Goal: Information Seeking & Learning: Learn about a topic

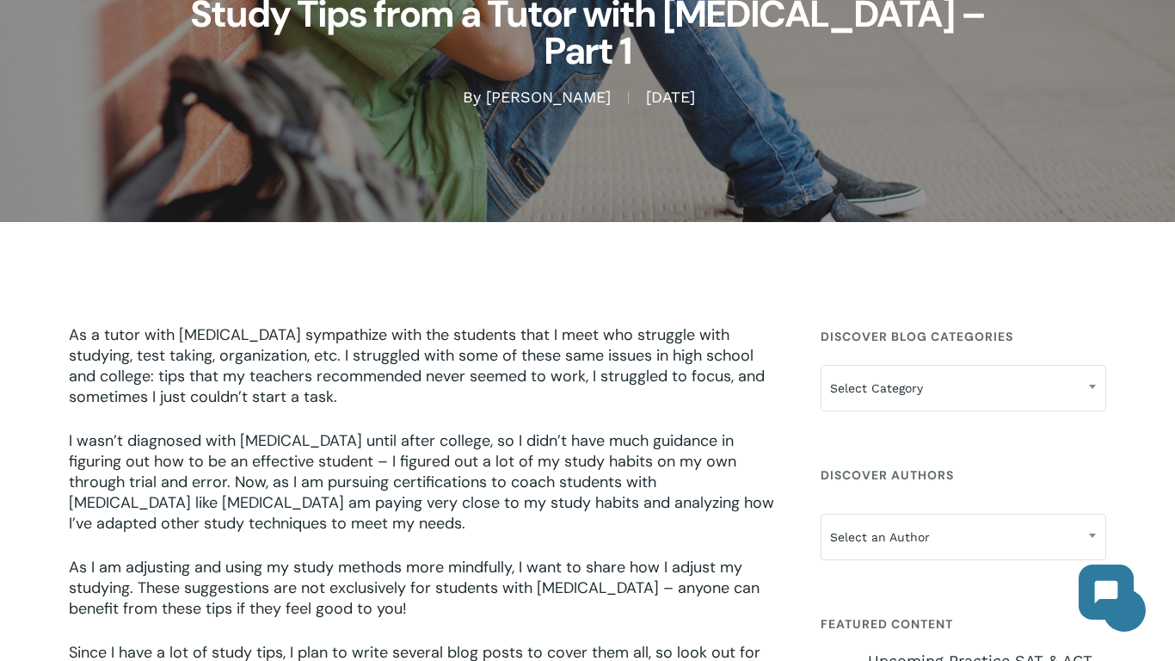
scroll to position [250, 0]
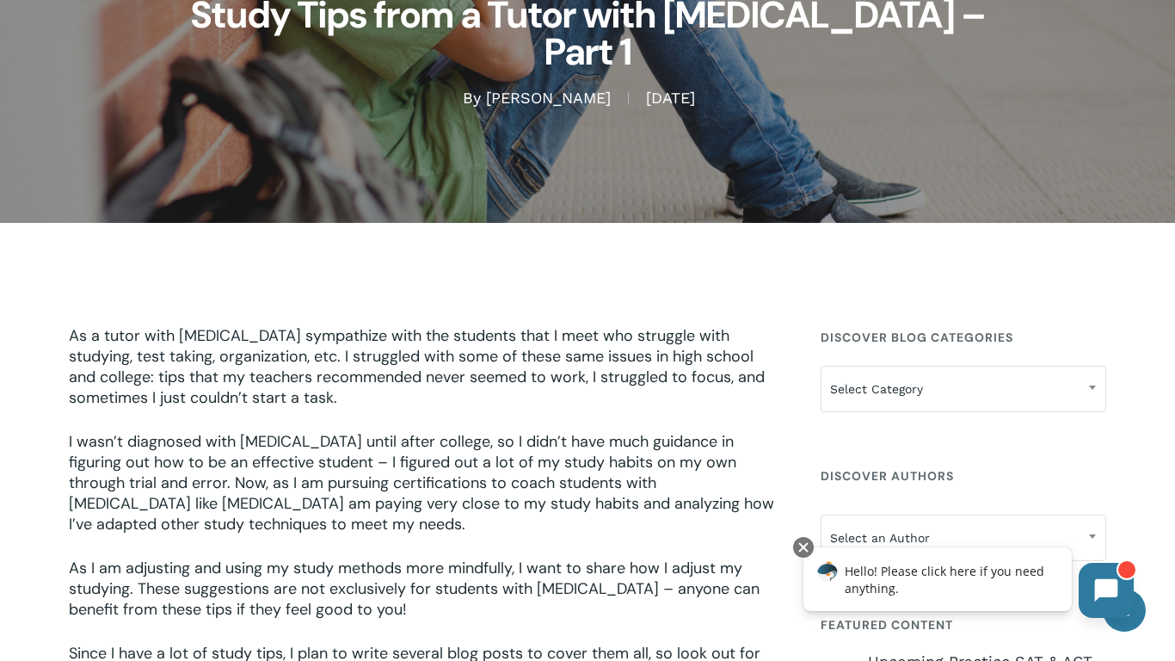
click at [1120, 579] on button at bounding box center [1106, 590] width 55 height 55
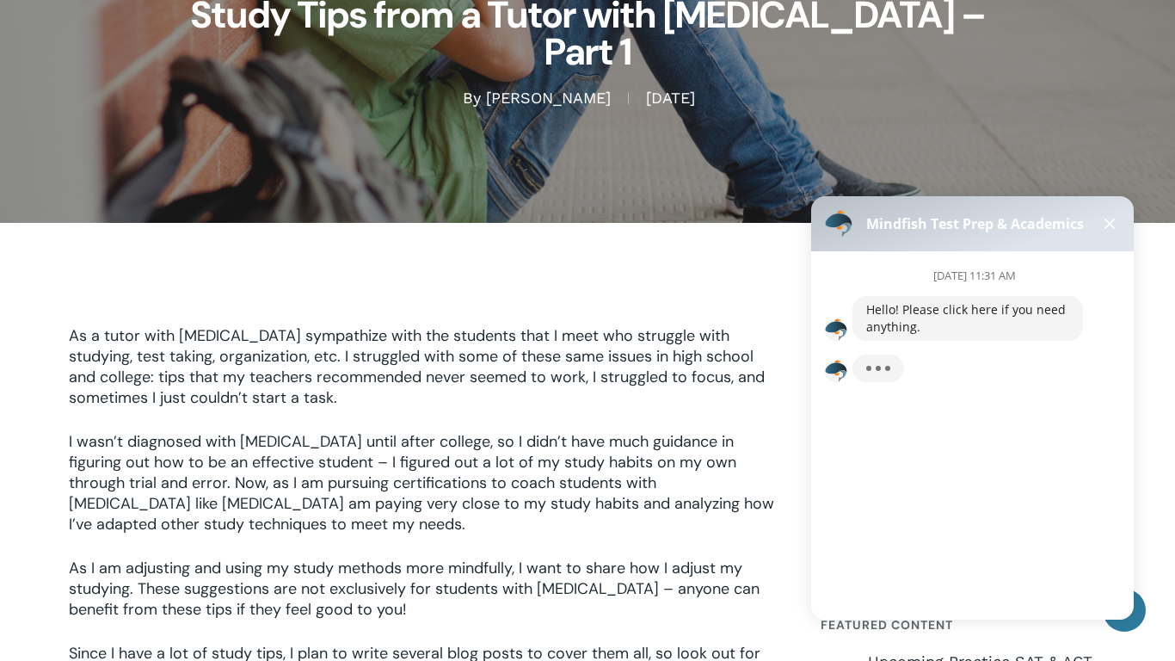
click at [1109, 223] on span at bounding box center [1110, 224] width 11 height 11
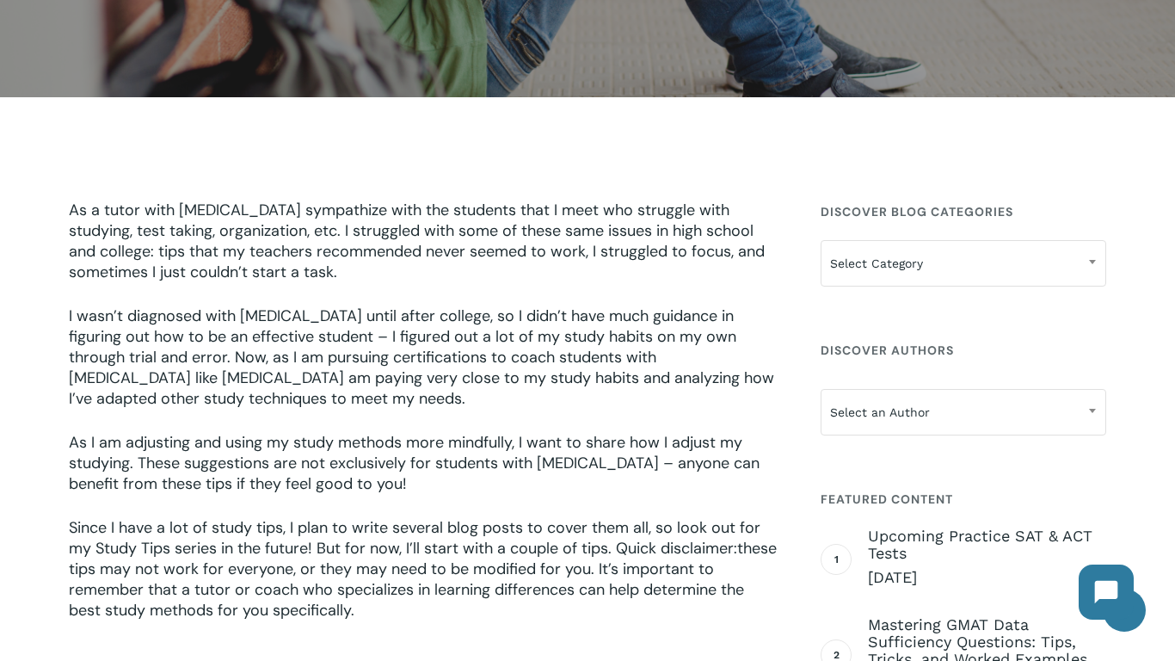
scroll to position [375, 0]
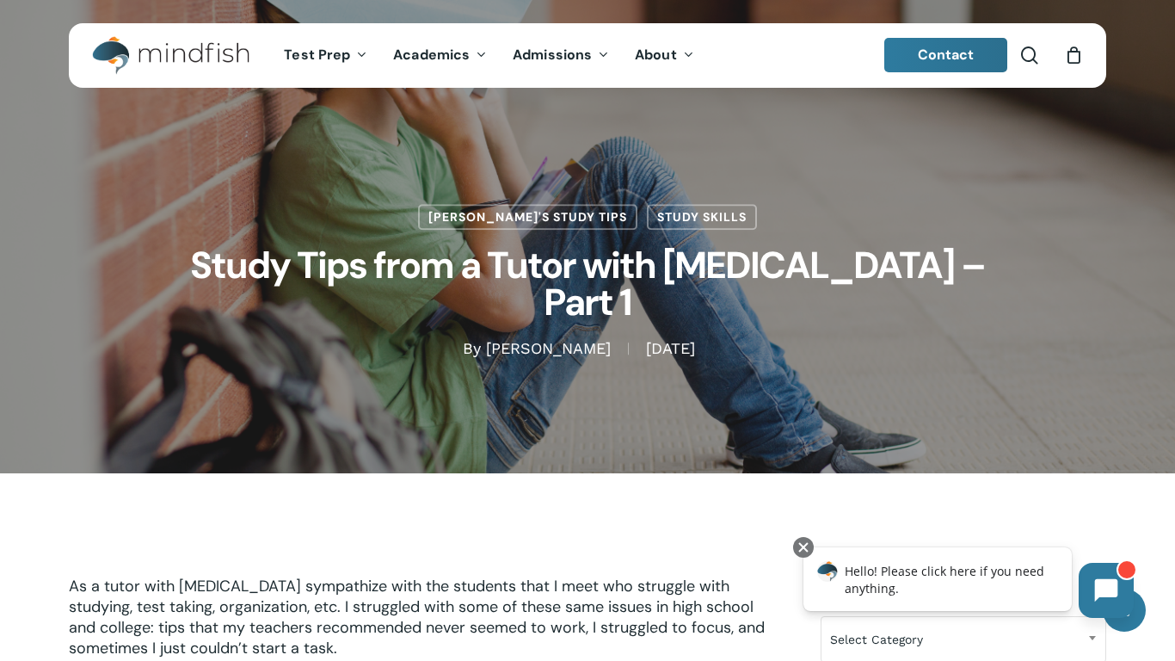
click at [1100, 587] on icon at bounding box center [1106, 590] width 23 height 23
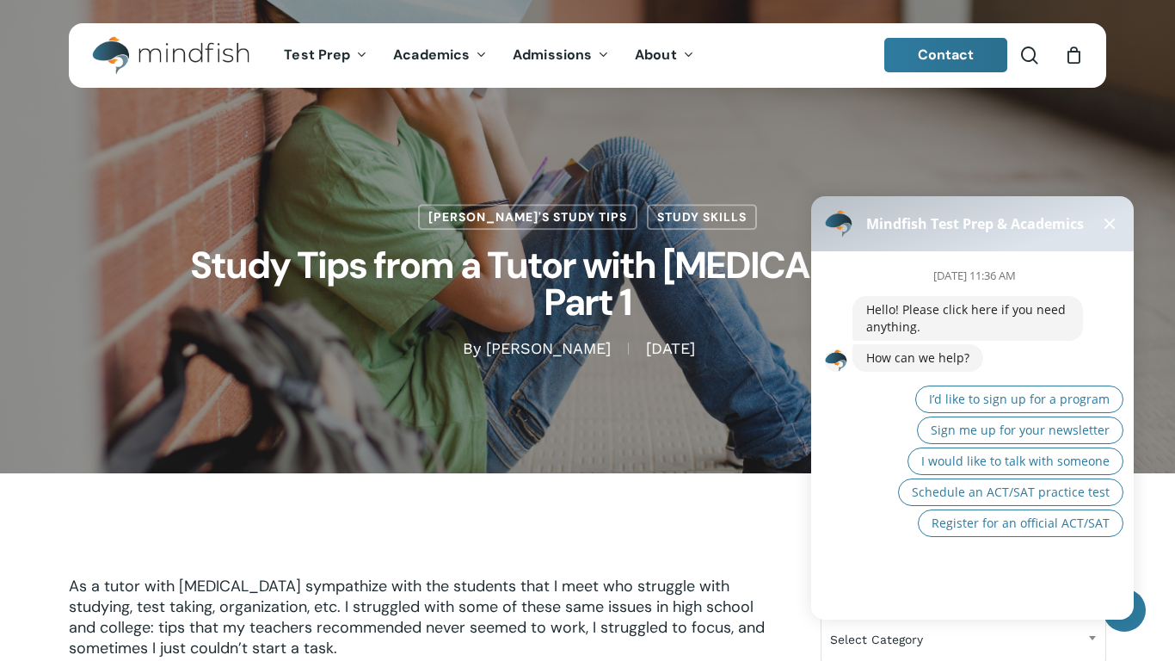
click at [1108, 234] on div "Mindfish Test Prep & Academics" at bounding box center [972, 223] width 323 height 55
click at [1110, 231] on button at bounding box center [1109, 223] width 21 height 21
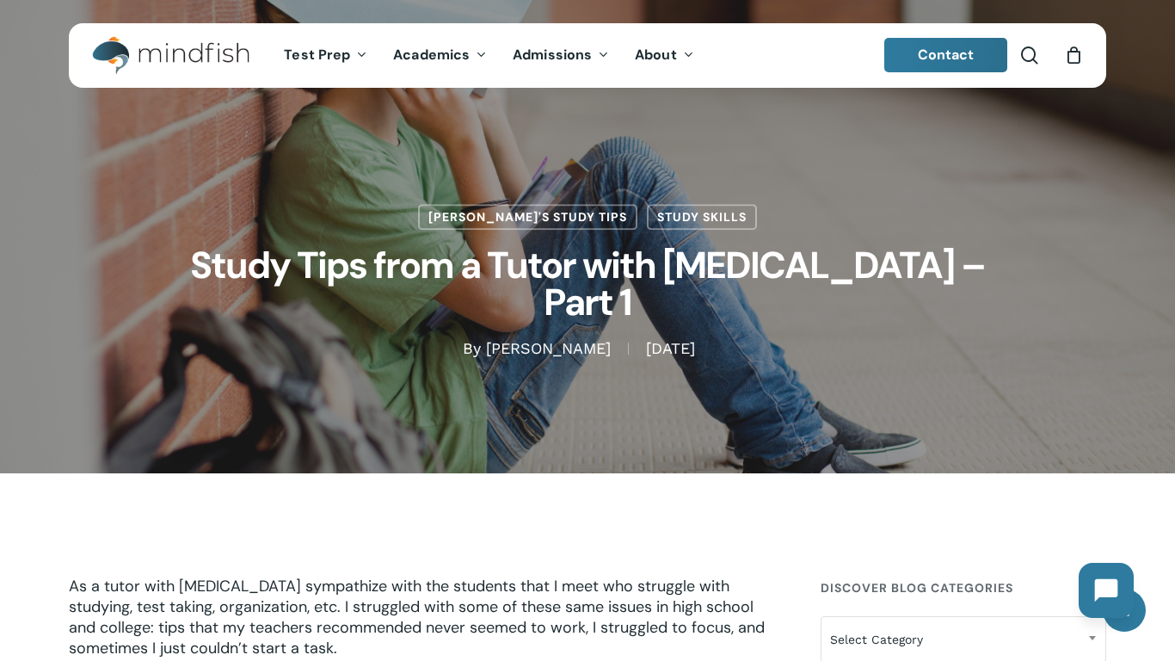
click at [1085, 575] on button at bounding box center [1106, 590] width 55 height 55
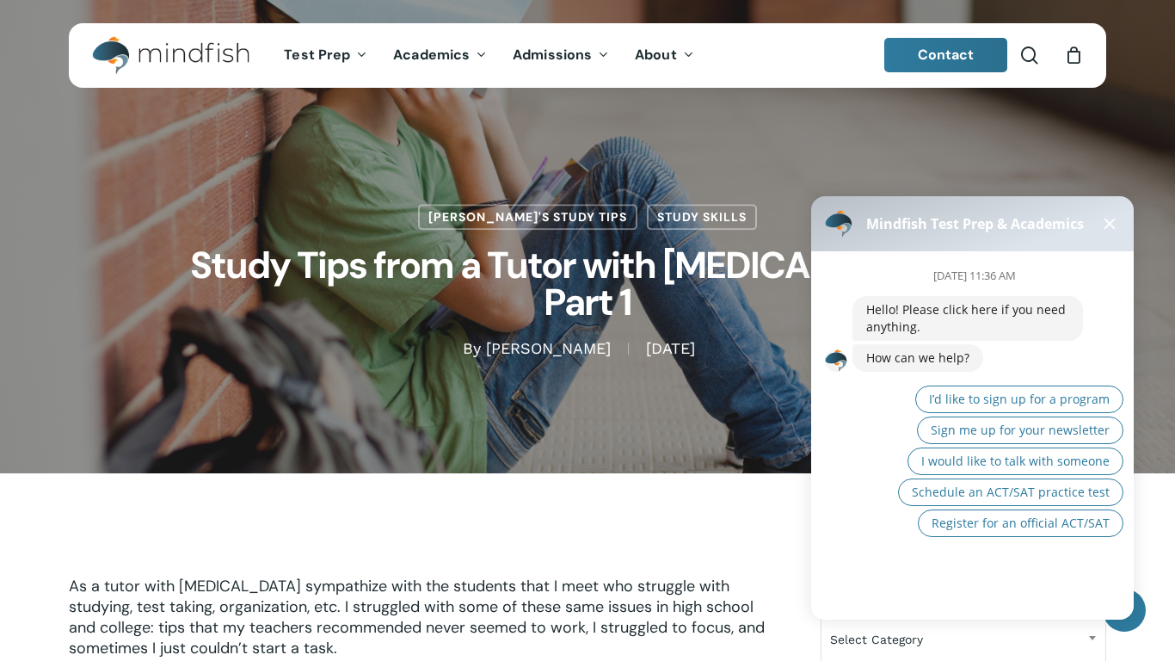
click at [1104, 220] on button at bounding box center [1109, 223] width 21 height 21
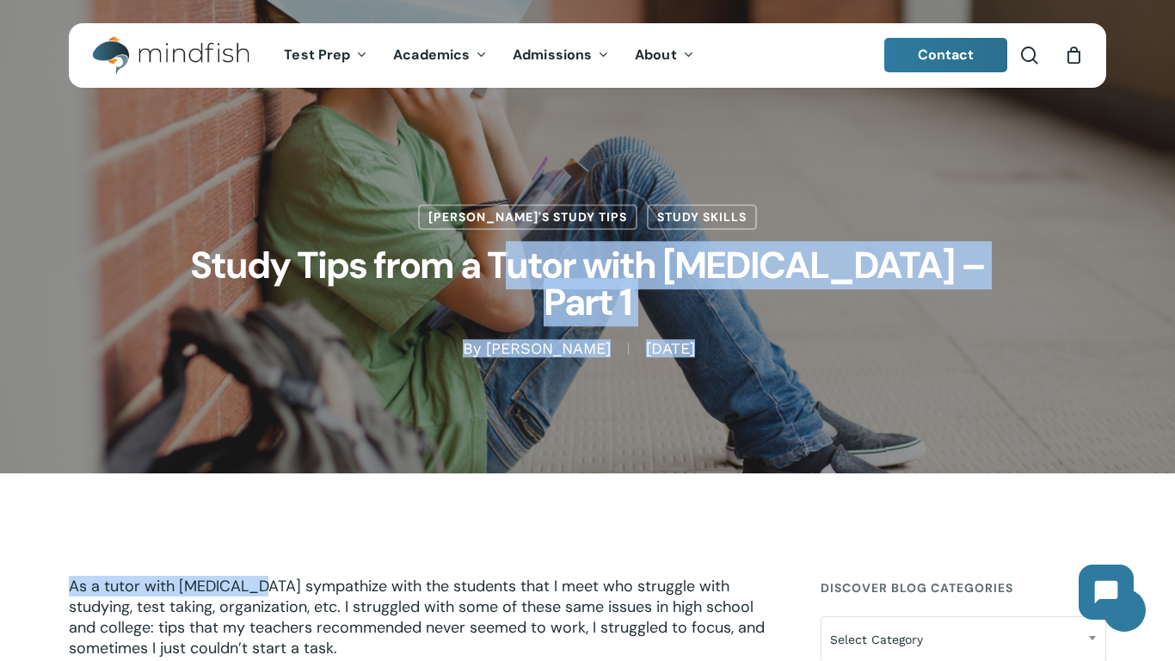
drag, startPoint x: 564, startPoint y: 359, endPoint x: 237, endPoint y: 512, distance: 361.8
click at [530, 221] on div "Jamie's Study Tips Study Skills Study Tips from a Tutor with ADHD – Part 1 By J…" at bounding box center [587, 236] width 1037 height 245
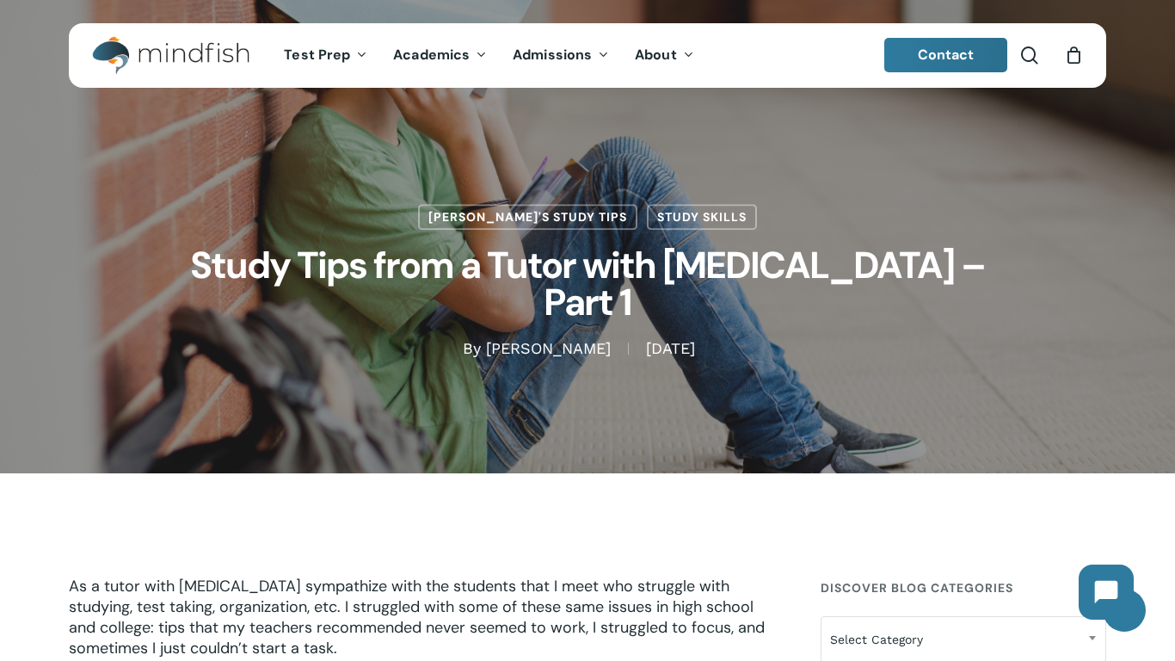
click at [530, 221] on div "Jamie's Study Tips Study Skills Study Tips from a Tutor with ADHD – Part 1 By J…" at bounding box center [587, 236] width 1037 height 245
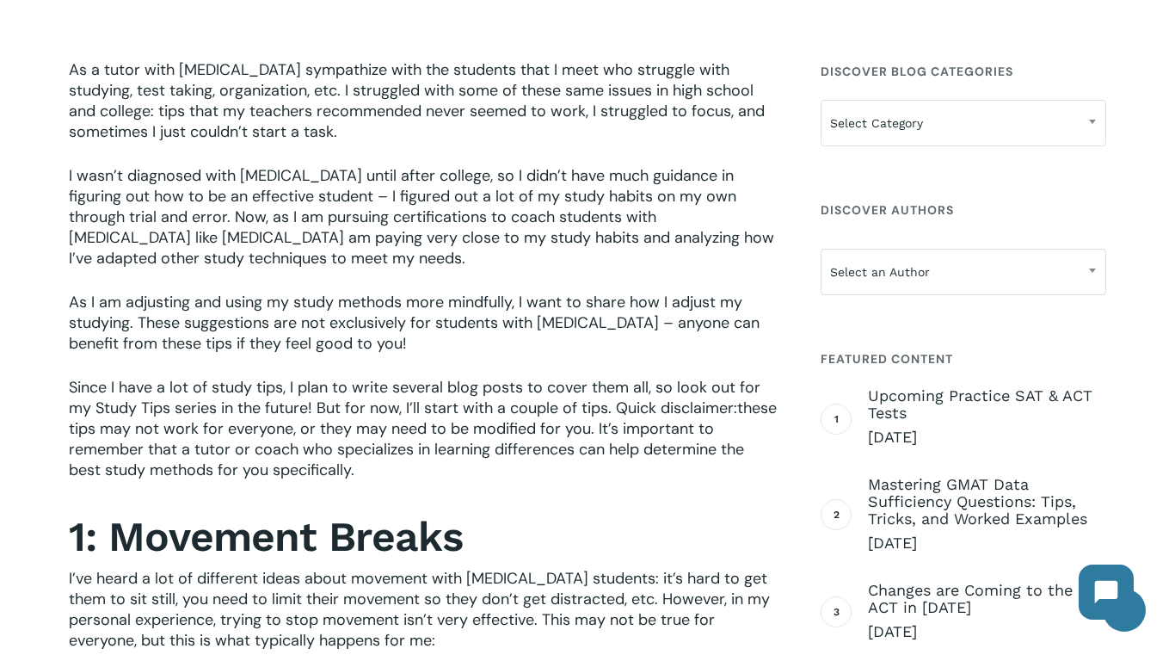
scroll to position [519, 0]
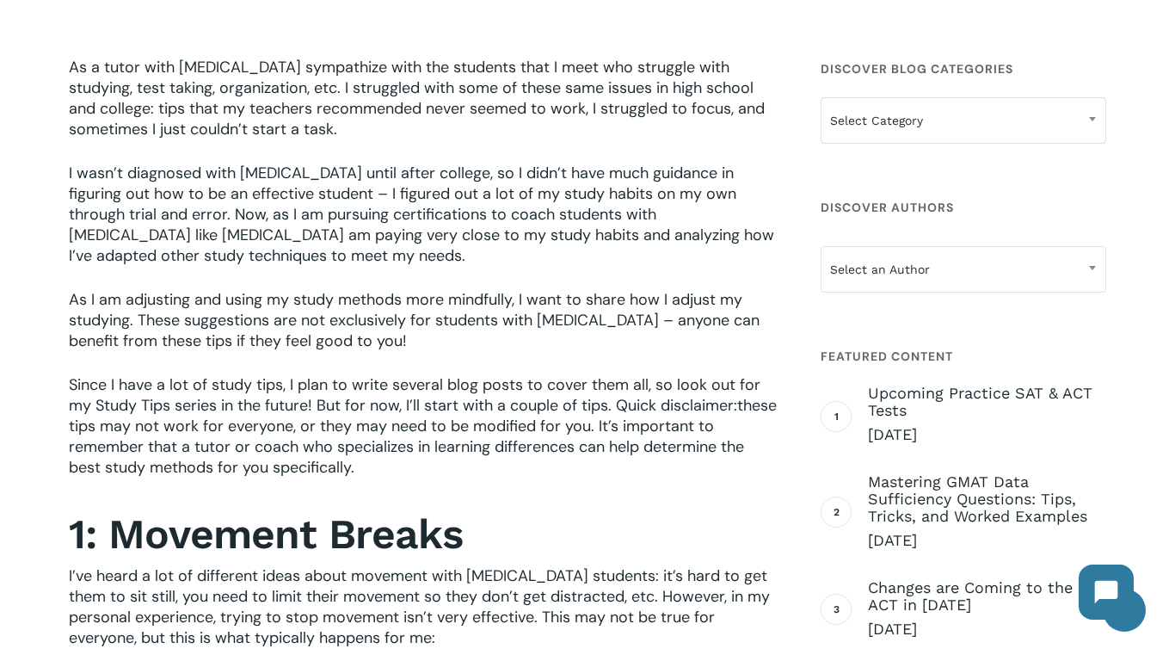
click at [200, 456] on span "these tips may not work for everyone, or they may need to be modified for you. …" at bounding box center [423, 436] width 708 height 83
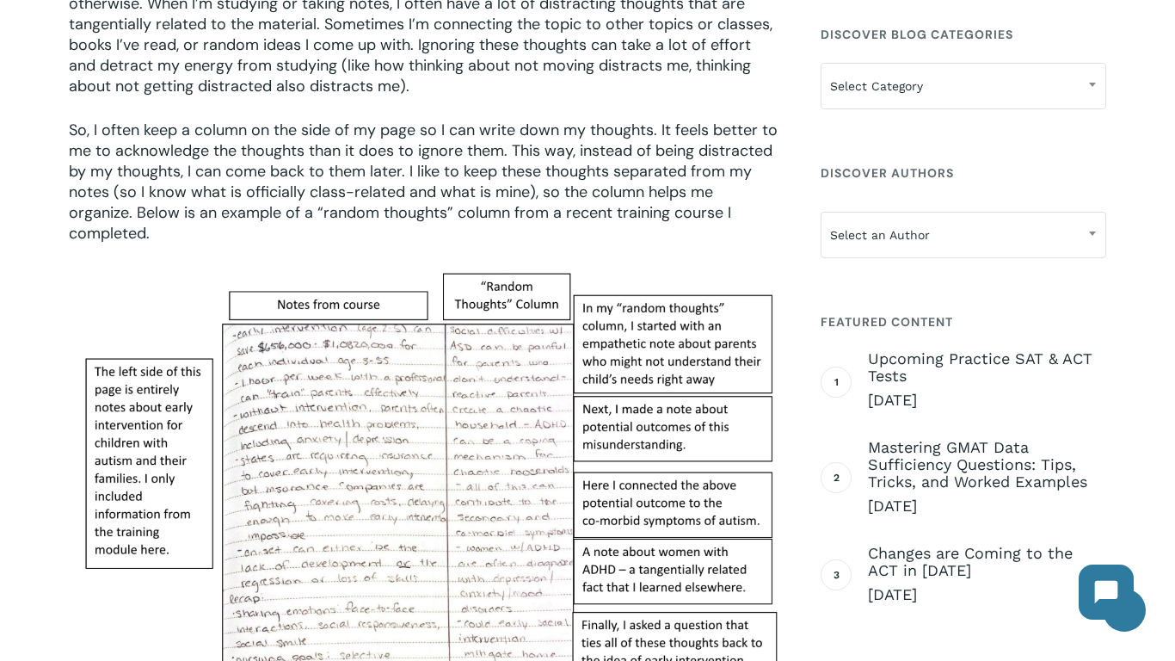
scroll to position [1817, 0]
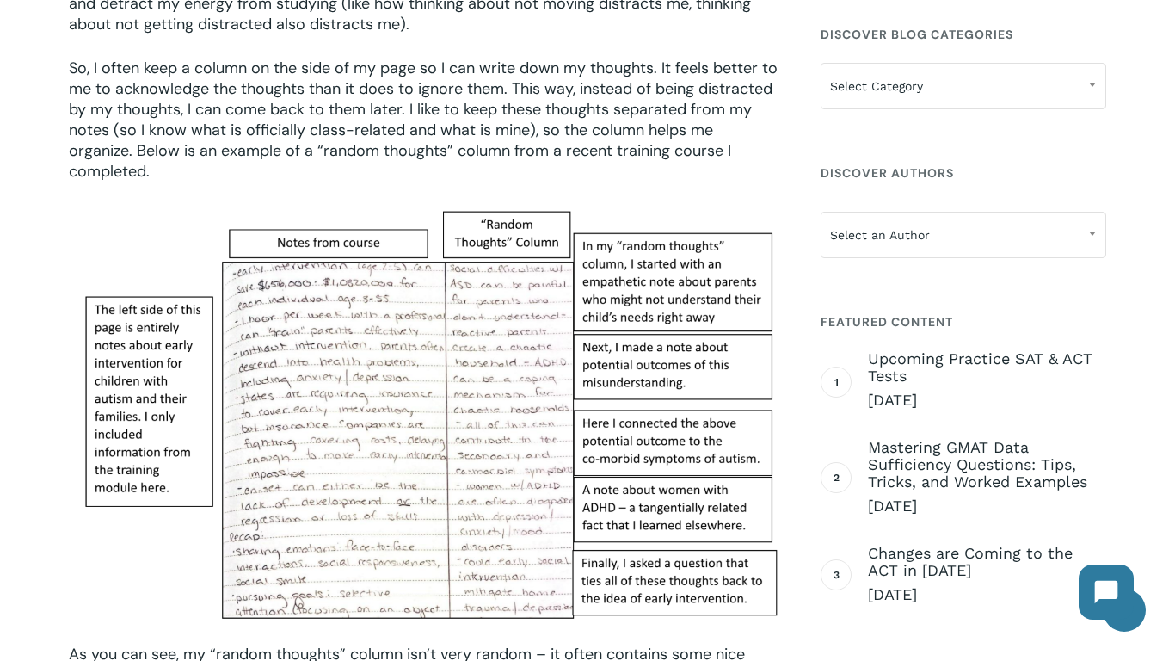
click at [328, 486] on img at bounding box center [424, 418] width 711 height 426
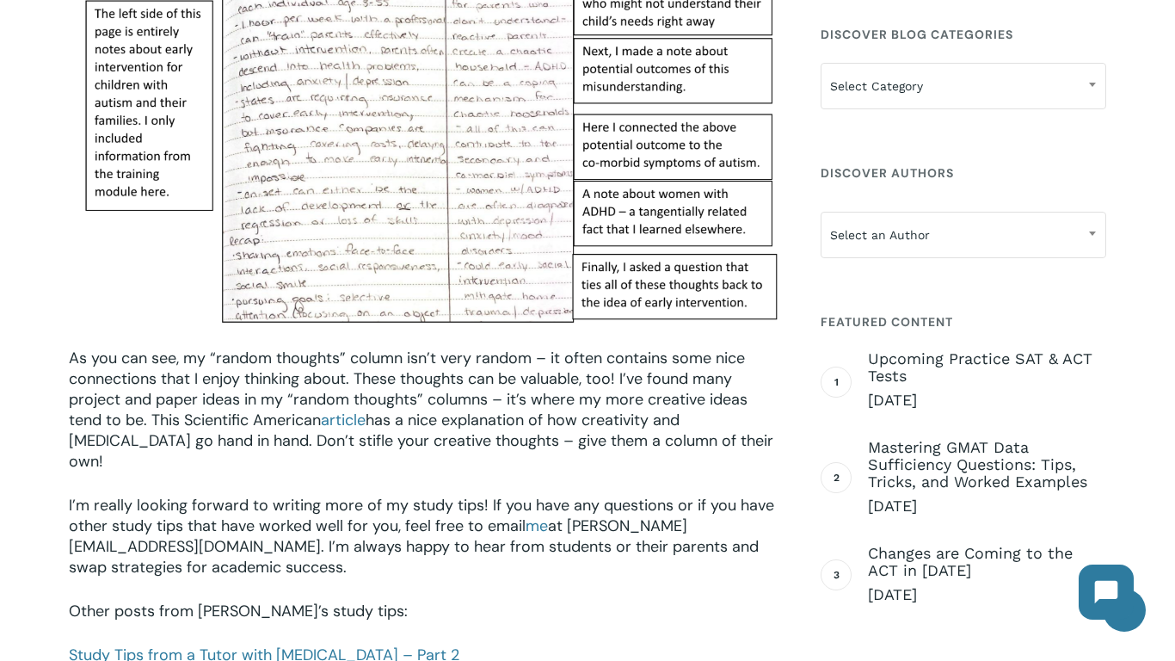
scroll to position [2115, 0]
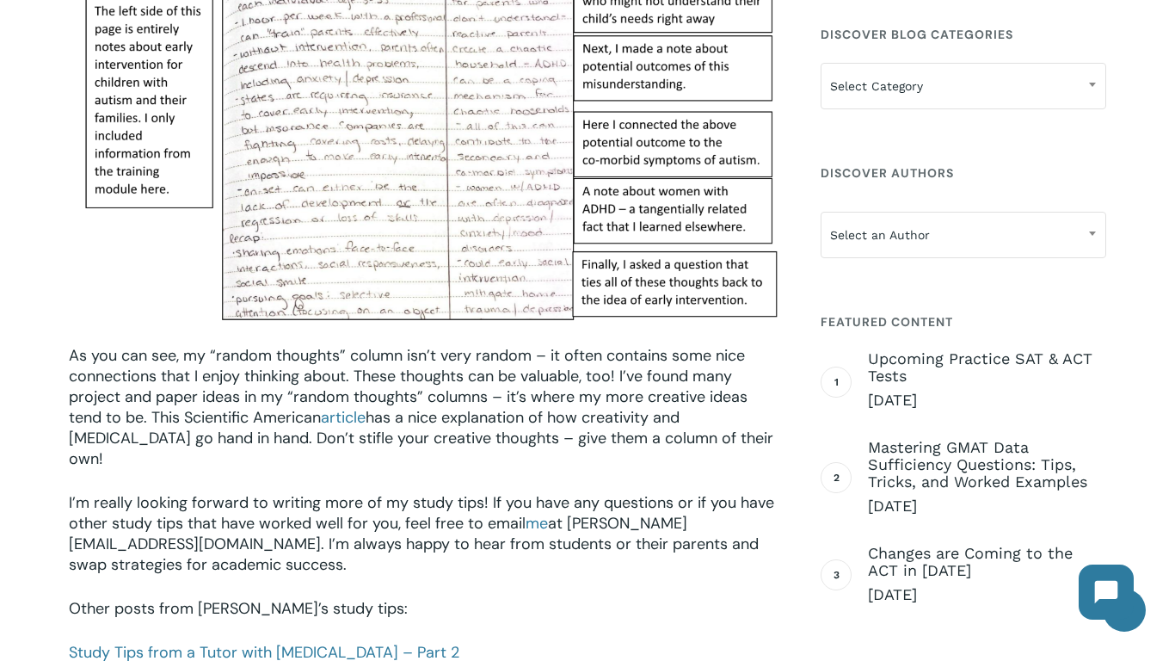
click at [676, 180] on img at bounding box center [424, 119] width 711 height 426
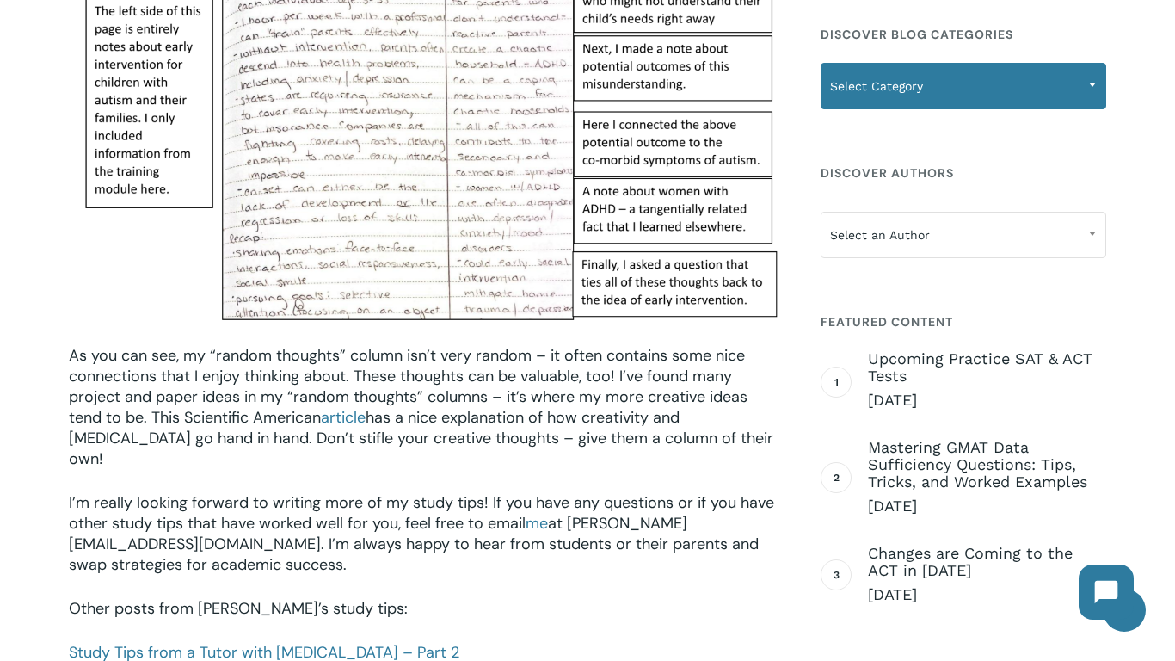
click at [1041, 83] on span "Select Category" at bounding box center [964, 86] width 284 height 36
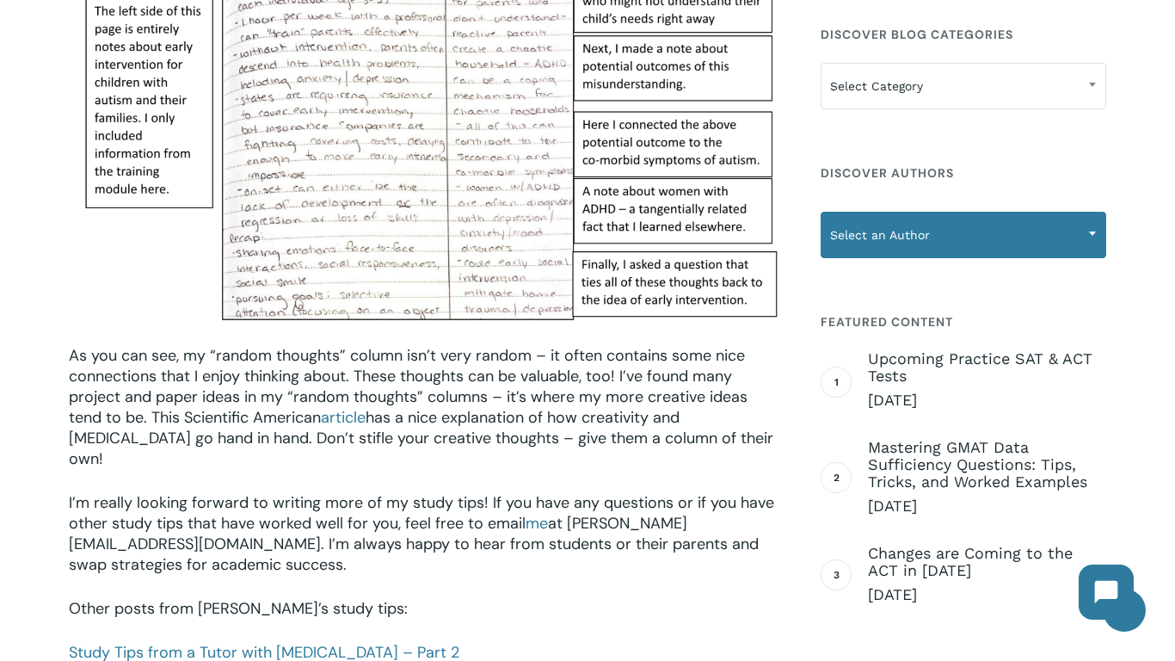
click at [864, 225] on span "Select an Author" at bounding box center [964, 235] width 284 height 36
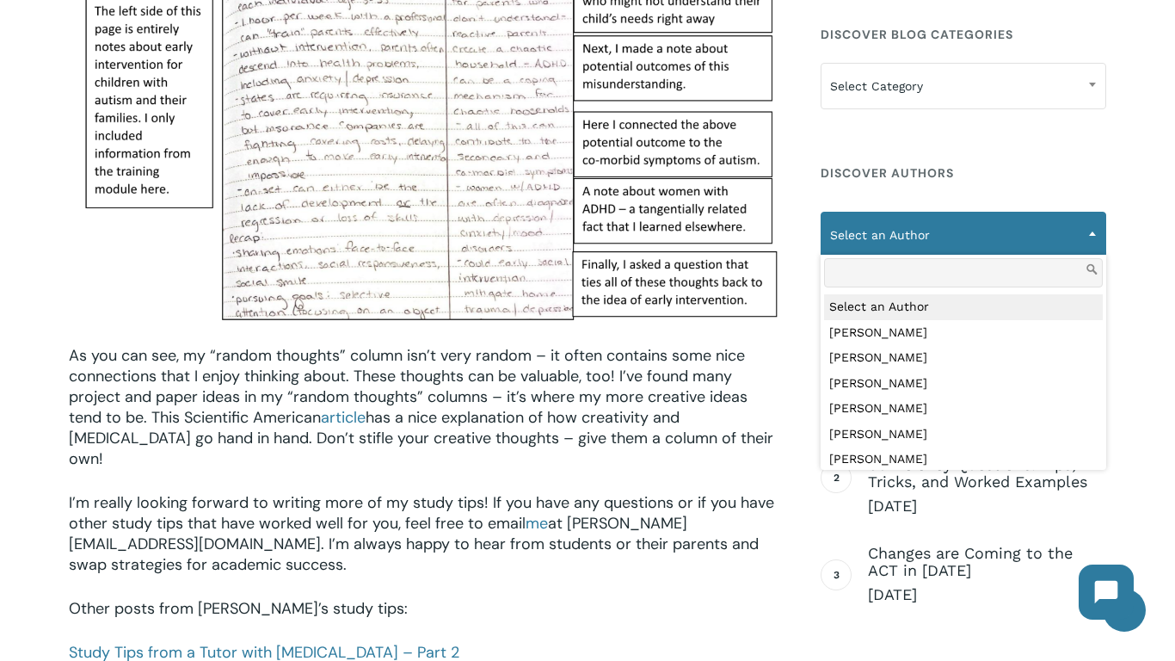
click at [864, 231] on span "Select an Author" at bounding box center [964, 235] width 284 height 36
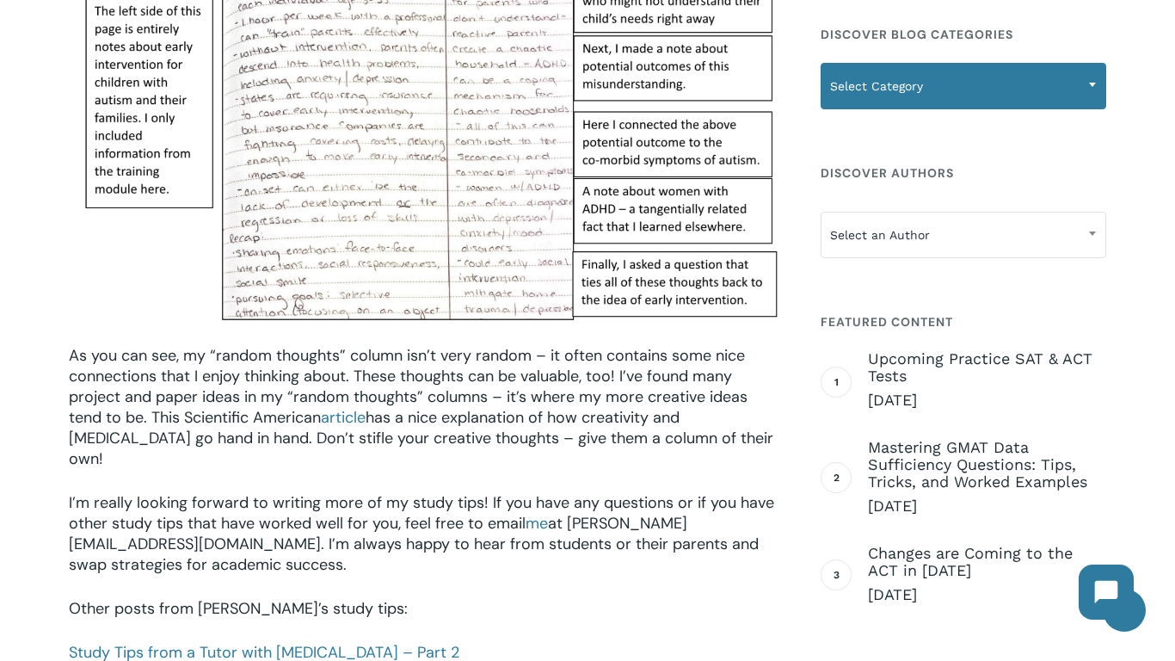
click at [910, 96] on span "Select Category" at bounding box center [964, 86] width 284 height 36
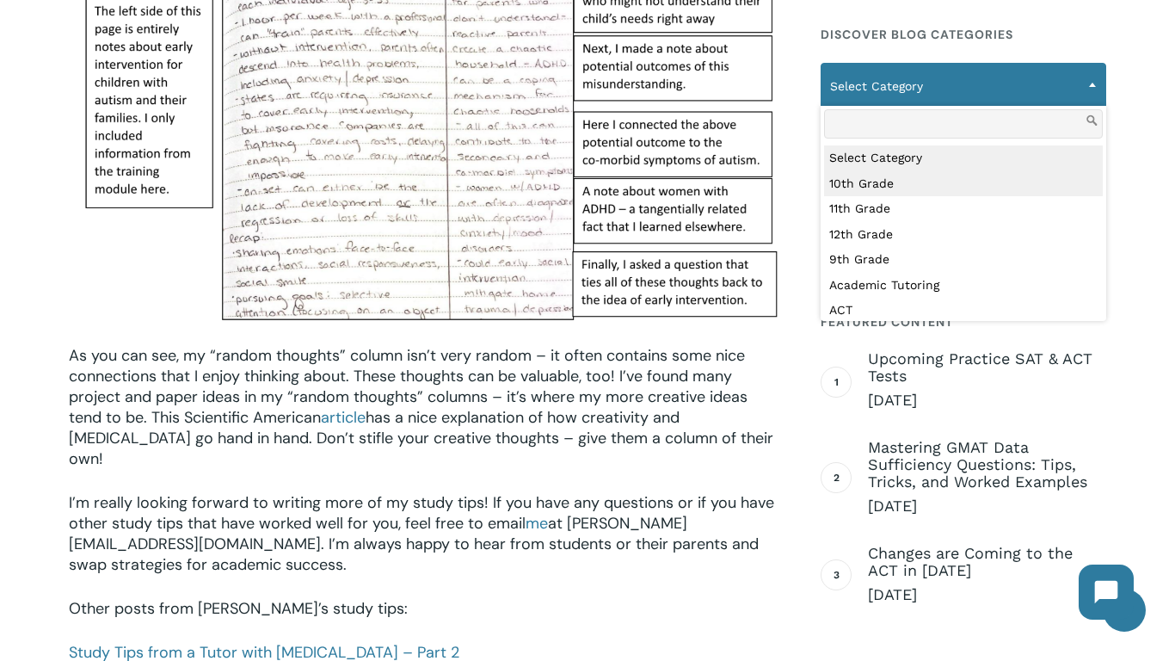
click at [881, 90] on span "Select Category" at bounding box center [964, 86] width 284 height 36
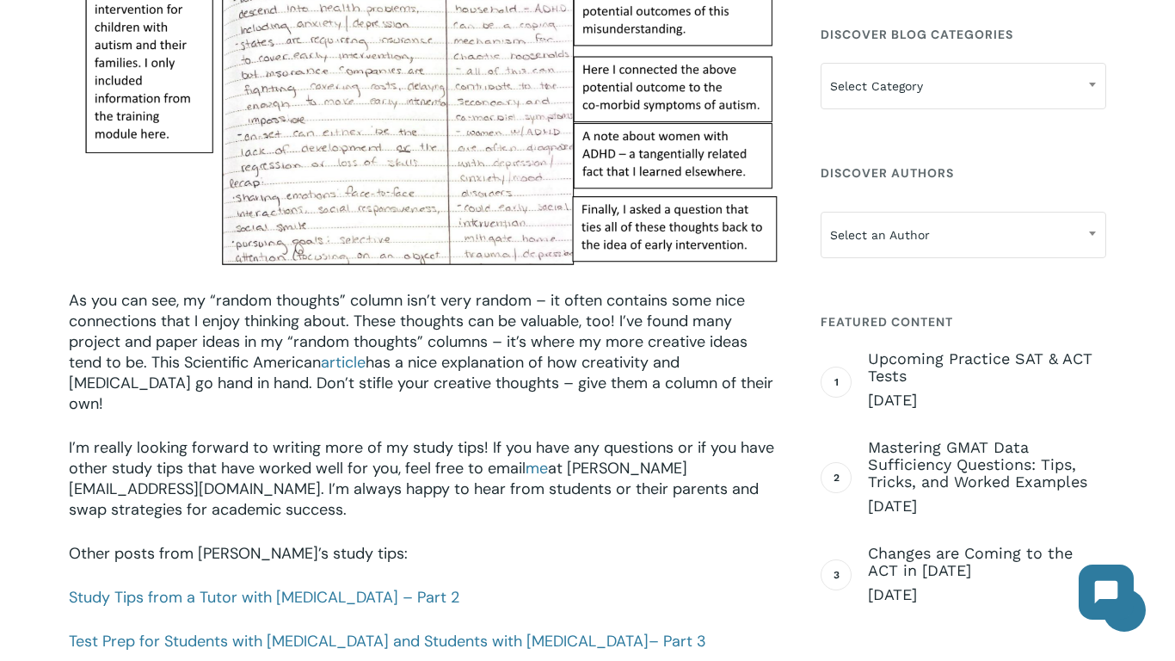
scroll to position [2183, 0]
